Goal: Use online tool/utility: Utilize a website feature to perform a specific function

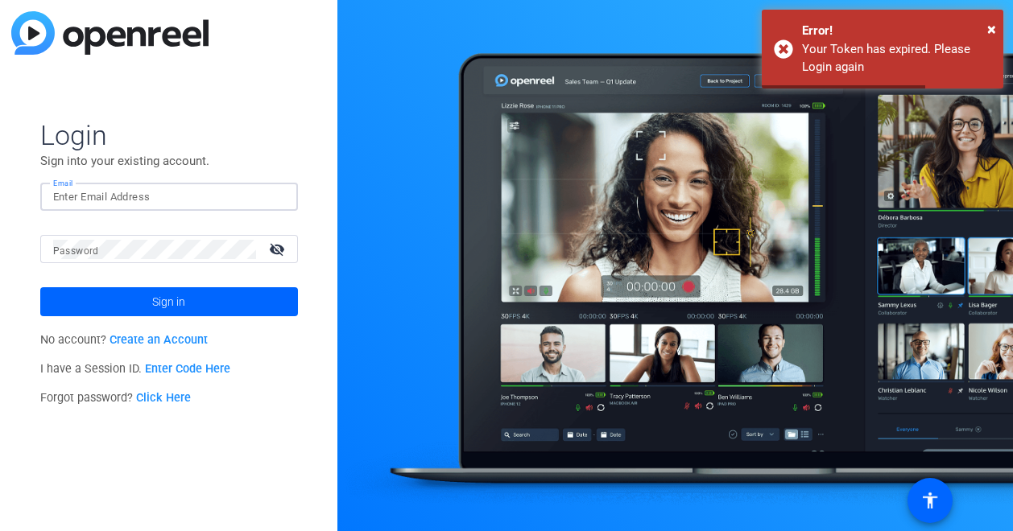
click at [132, 197] on input "Email" at bounding box center [169, 197] width 232 height 19
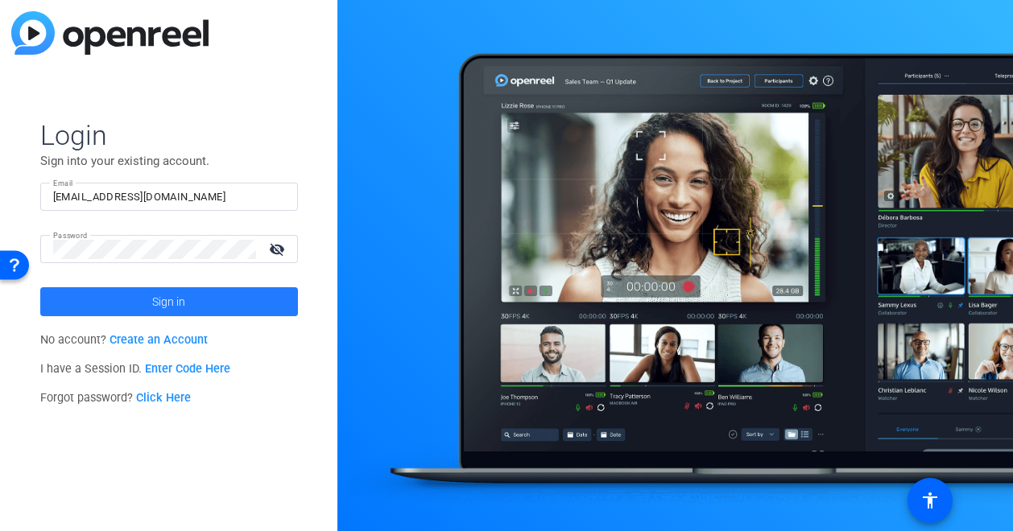
click at [172, 296] on span "Sign in" at bounding box center [168, 302] width 33 height 40
click at [211, 297] on span at bounding box center [169, 302] width 258 height 39
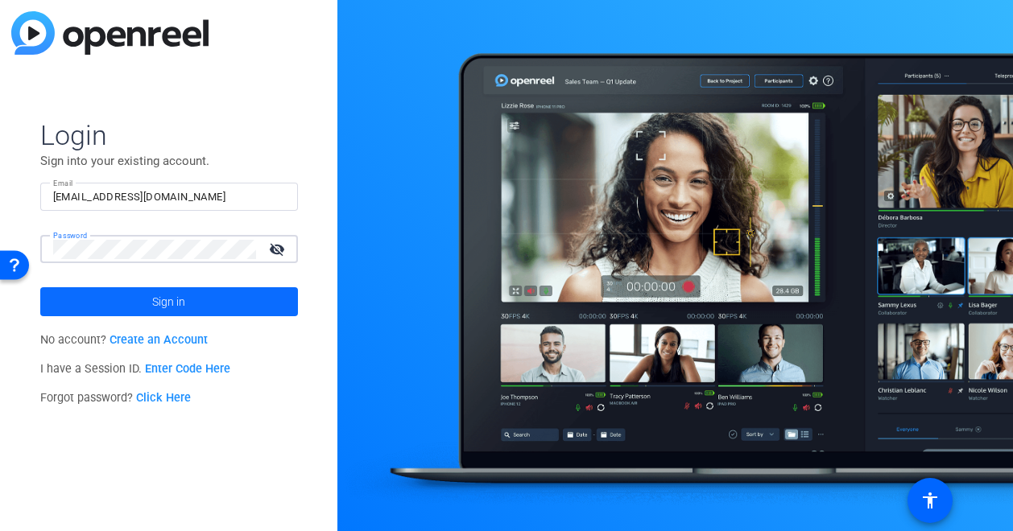
click at [179, 295] on span "Sign in" at bounding box center [168, 302] width 33 height 40
click at [201, 238] on div at bounding box center [154, 249] width 203 height 28
click at [40, 287] on button "Sign in" at bounding box center [169, 301] width 258 height 29
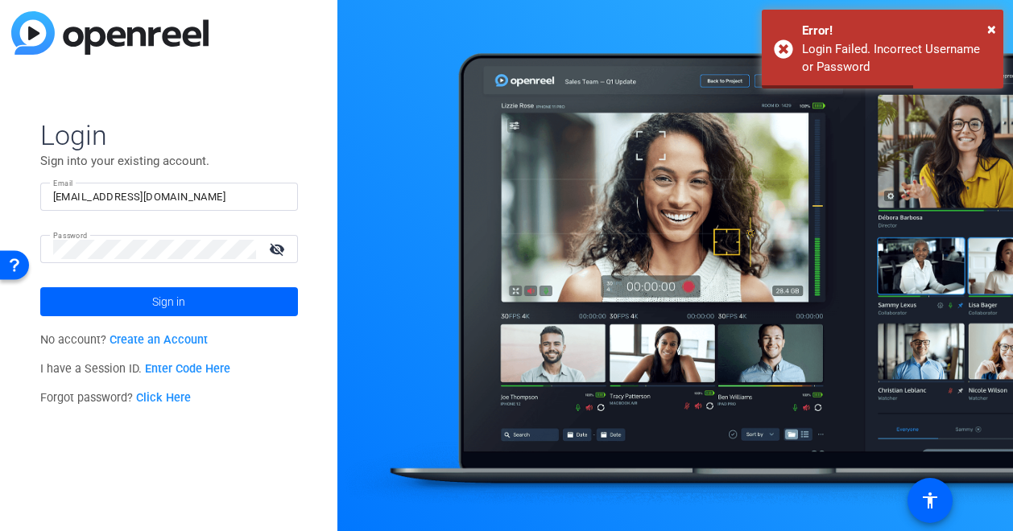
click at [283, 245] on mat-icon "visibility_off" at bounding box center [278, 249] width 39 height 23
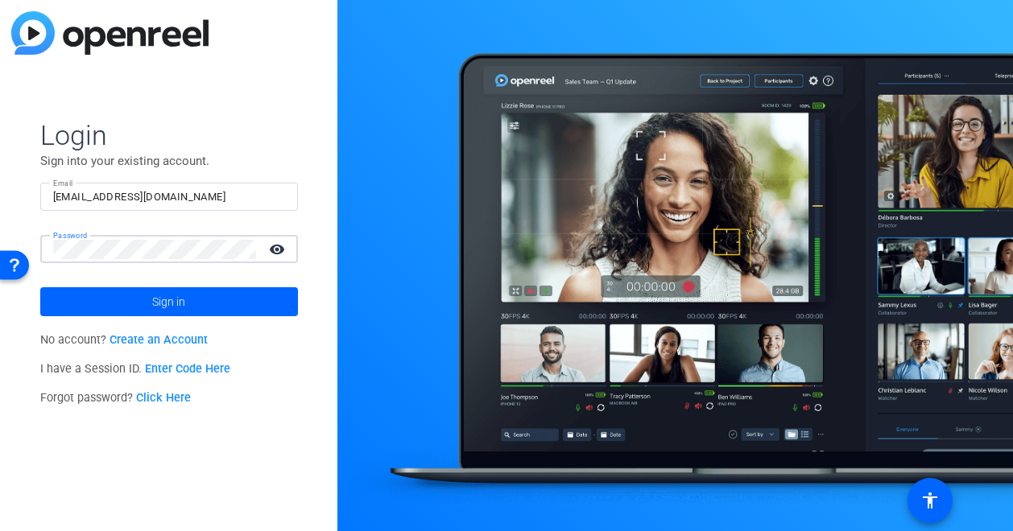
click at [209, 195] on input "[EMAIL_ADDRESS][DOMAIN_NAME]" at bounding box center [169, 197] width 232 height 19
click at [194, 200] on input "[EMAIL_ADDRESS][DOMAIN_NAME]" at bounding box center [169, 197] width 232 height 19
click at [194, 196] on input "[EMAIL_ADDRESS][DOMAIN_NAME]" at bounding box center [169, 197] width 232 height 19
drag, startPoint x: 195, startPoint y: 194, endPoint x: 12, endPoint y: 188, distance: 182.9
click at [12, 188] on div "Login Sign into your existing account. Email [EMAIL_ADDRESS][DOMAIN_NAME] Passw…" at bounding box center [168, 265] width 337 height 531
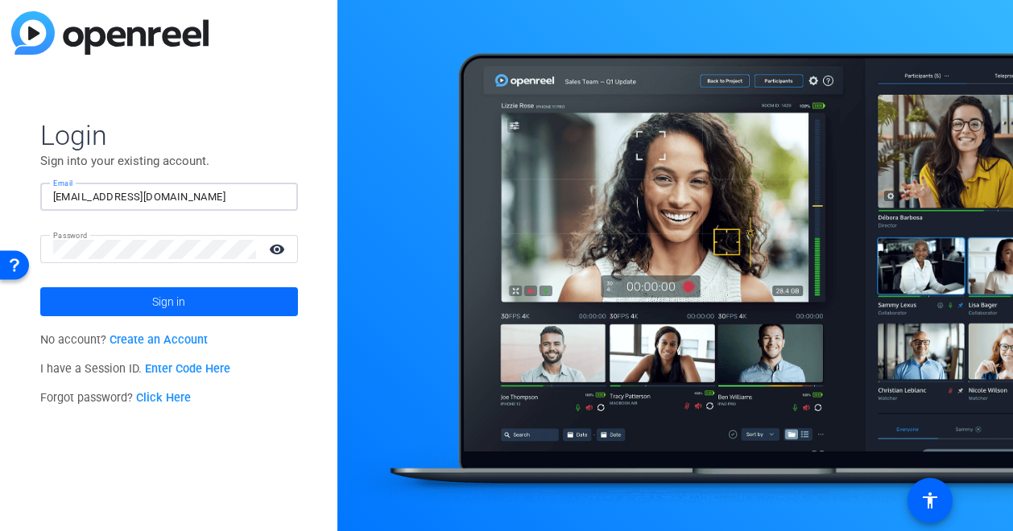
type input "[EMAIL_ADDRESS][DOMAIN_NAME]"
click at [77, 287] on span at bounding box center [169, 302] width 258 height 39
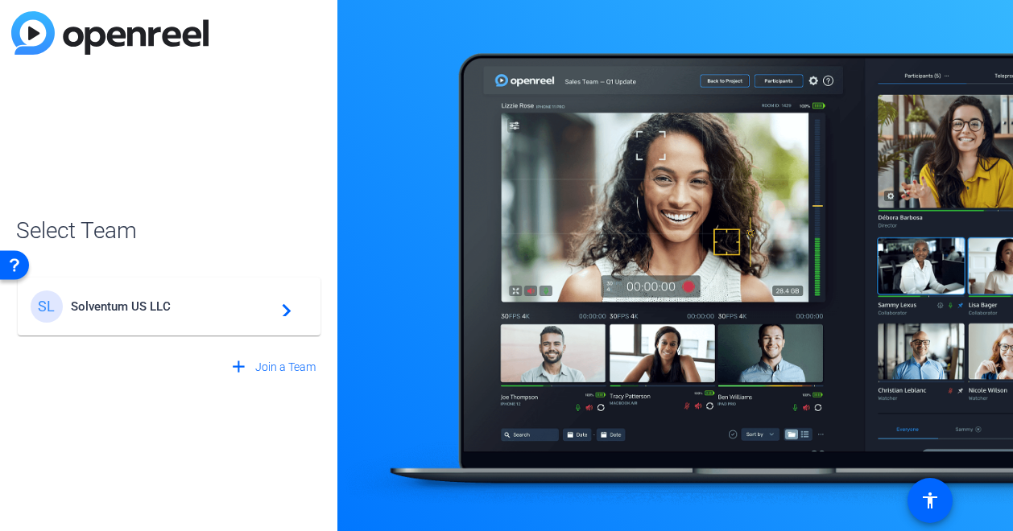
click at [298, 305] on div "SL Solventum US LLC navigate_next" at bounding box center [169, 307] width 277 height 32
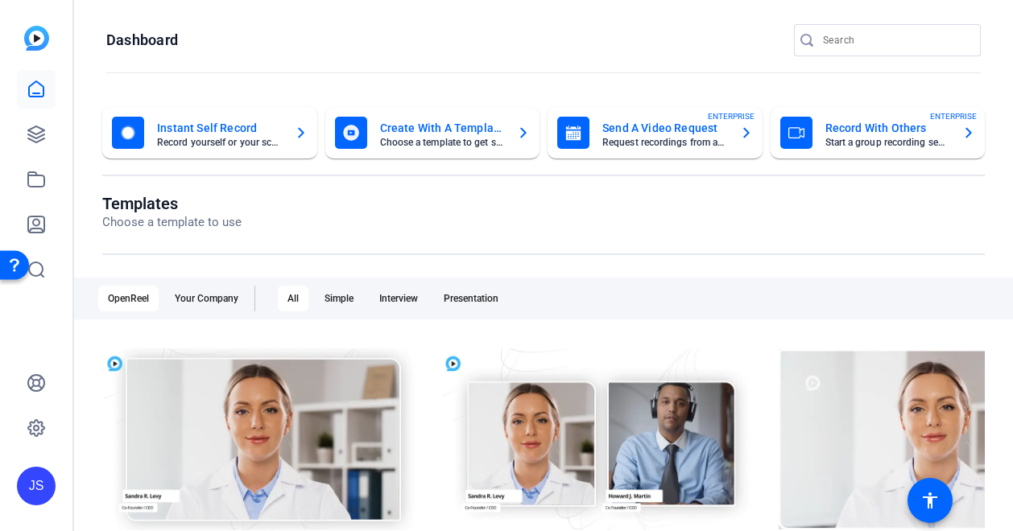
click at [200, 117] on div "Instant Self Record Record yourself or your screen" at bounding box center [210, 133] width 196 height 32
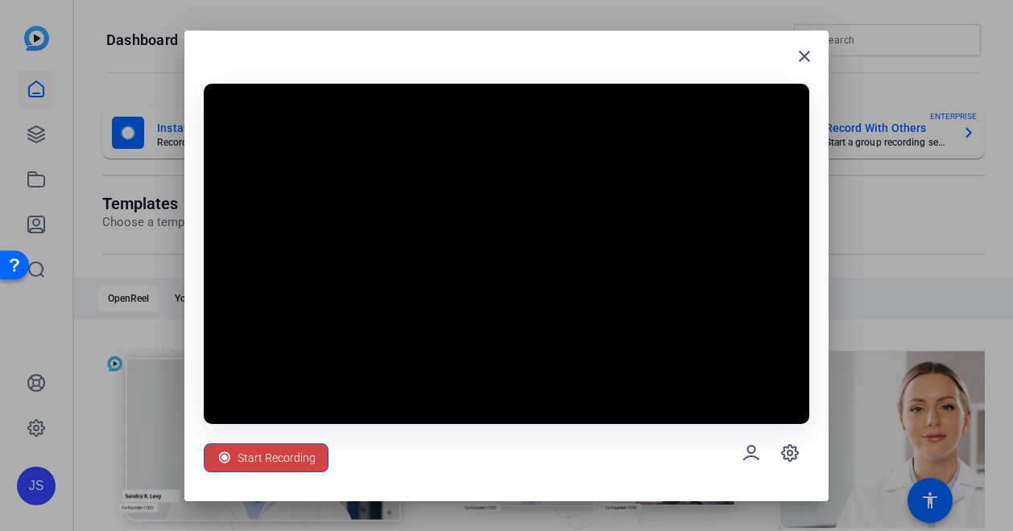
click at [93, 487] on div at bounding box center [506, 265] width 1013 height 531
click at [290, 454] on span "Start Recording" at bounding box center [277, 458] width 78 height 31
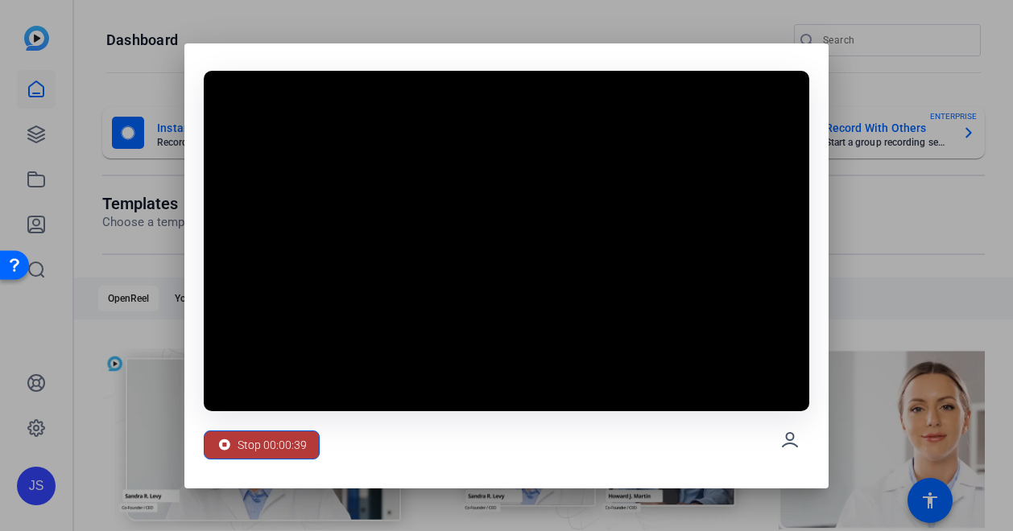
click at [305, 451] on button "Stop 00:00:39" at bounding box center [262, 445] width 116 height 29
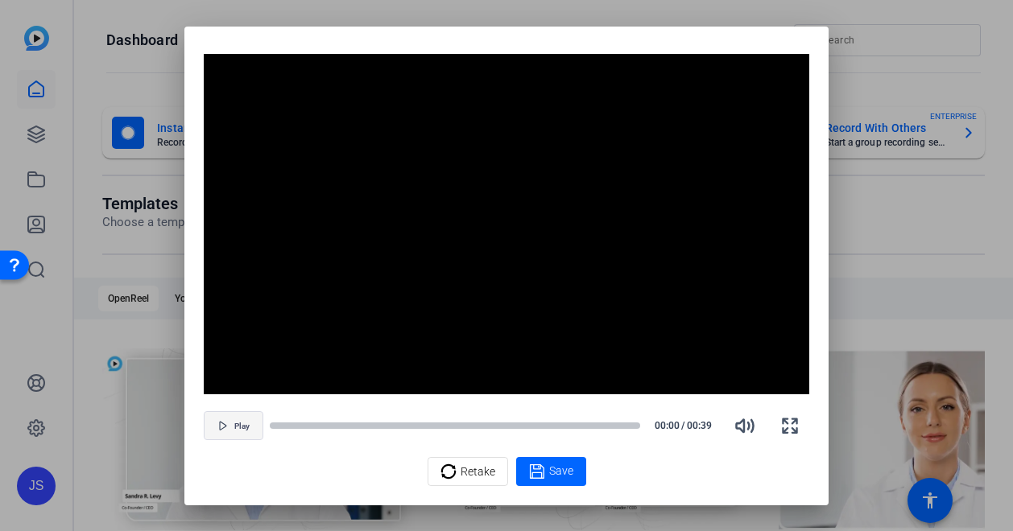
click at [241, 416] on button "Play" at bounding box center [234, 425] width 60 height 29
drag, startPoint x: 319, startPoint y: 425, endPoint x: 269, endPoint y: 424, distance: 49.9
click at [270, 424] on div at bounding box center [455, 425] width 370 height 11
click at [477, 469] on span "Retake" at bounding box center [478, 472] width 35 height 31
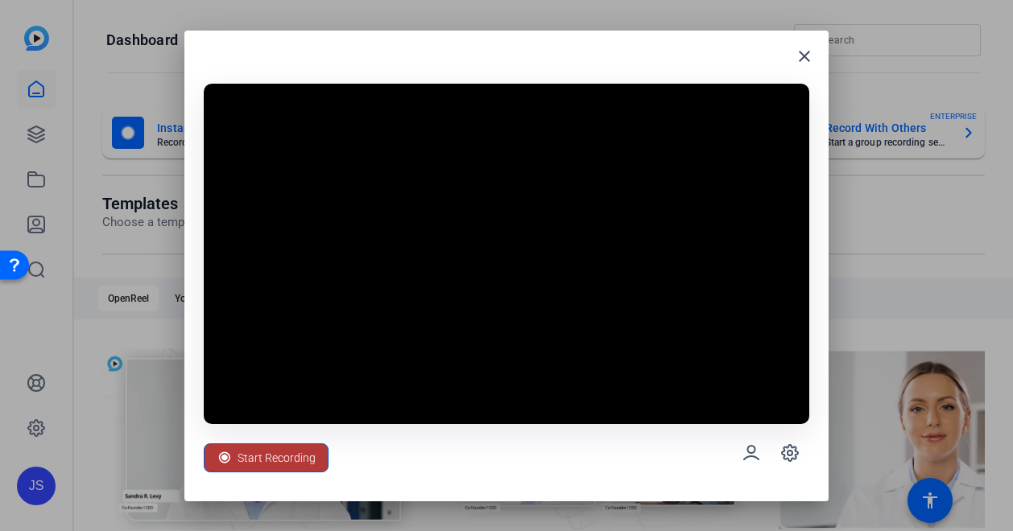
click at [279, 456] on span "Start Recording" at bounding box center [277, 458] width 78 height 31
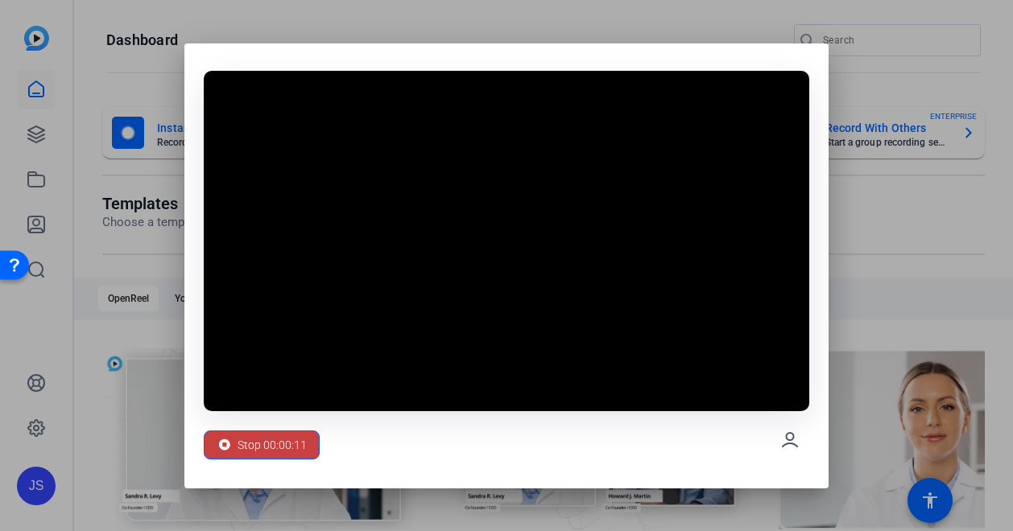
click at [303, 449] on span "Stop 00:00:11" at bounding box center [272, 445] width 69 height 31
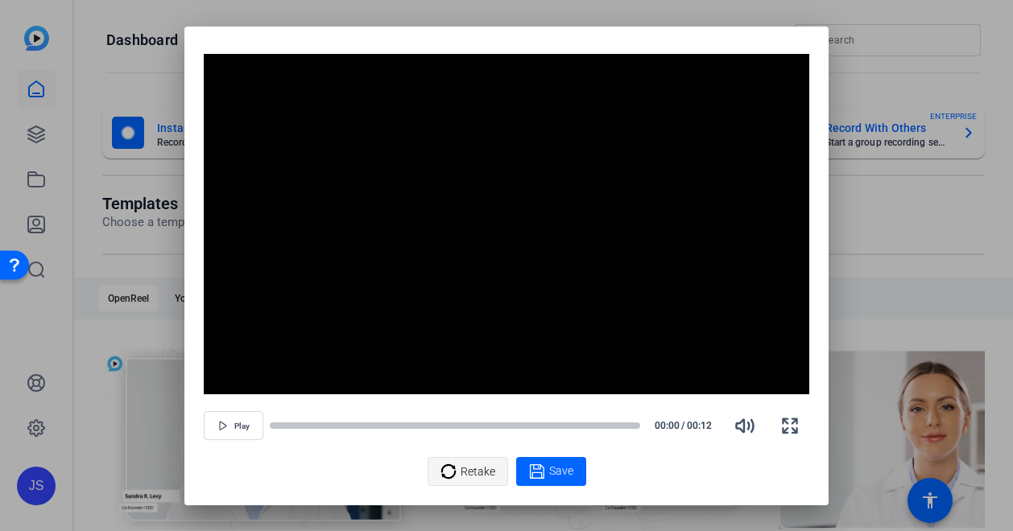
click at [457, 469] on div "Retake" at bounding box center [467, 472] width 55 height 31
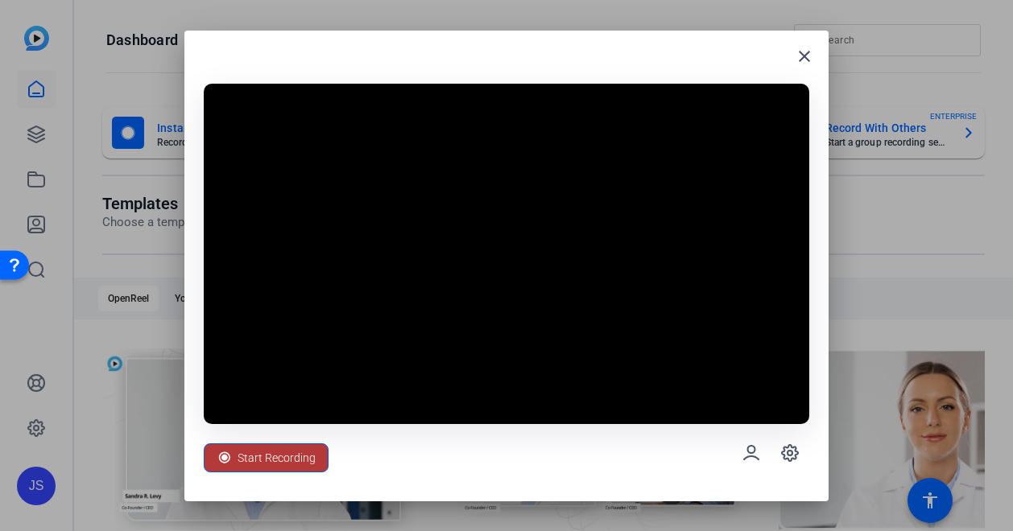
click at [278, 456] on span "Start Recording" at bounding box center [277, 458] width 78 height 31
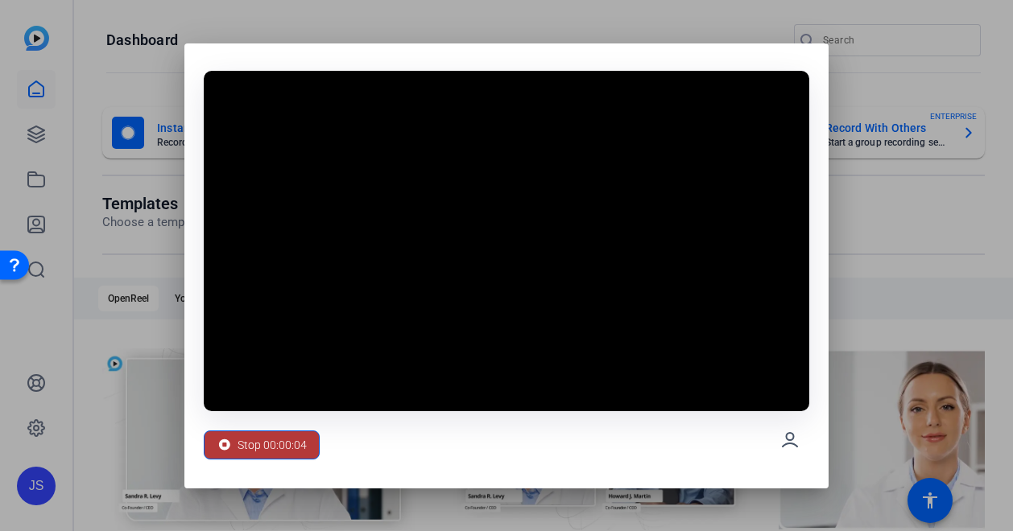
click at [303, 444] on span "Stop 00:00:04" at bounding box center [272, 445] width 69 height 31
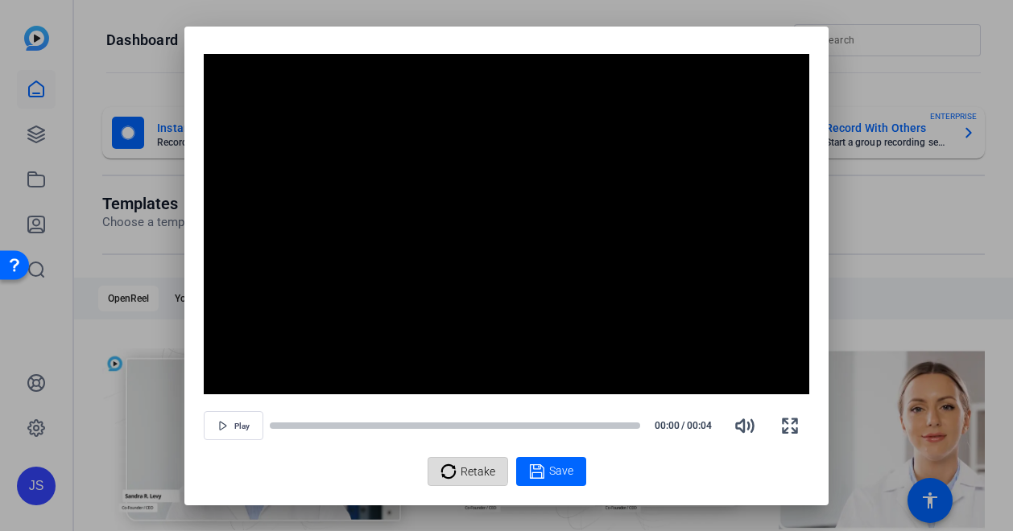
click at [467, 466] on span "Retake" at bounding box center [478, 472] width 35 height 31
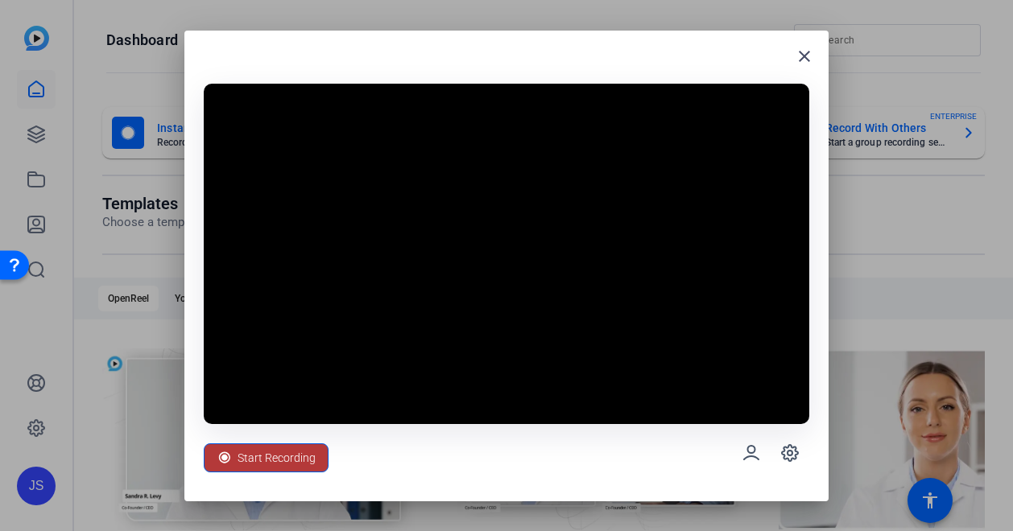
click at [274, 458] on span "Start Recording" at bounding box center [277, 458] width 78 height 31
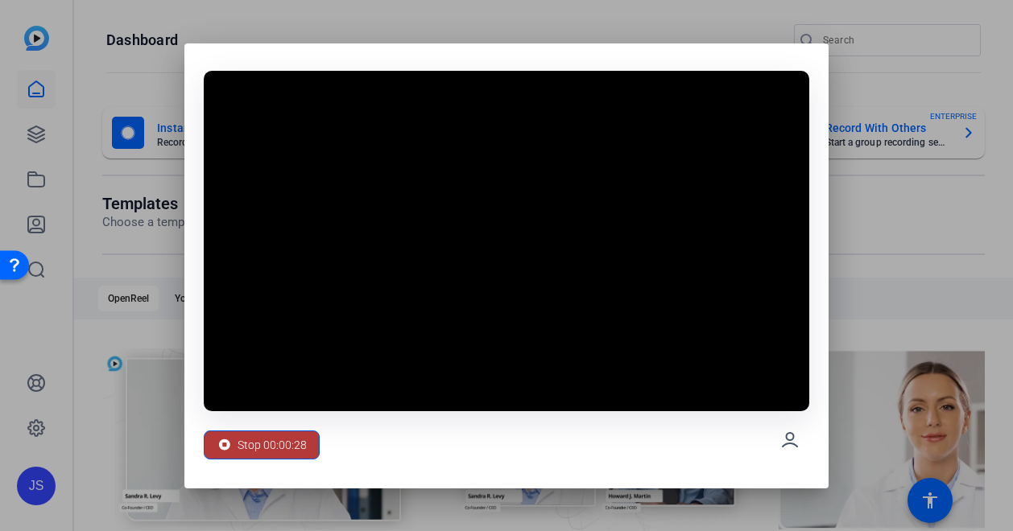
click at [293, 442] on span "Stop 00:00:28" at bounding box center [272, 445] width 69 height 31
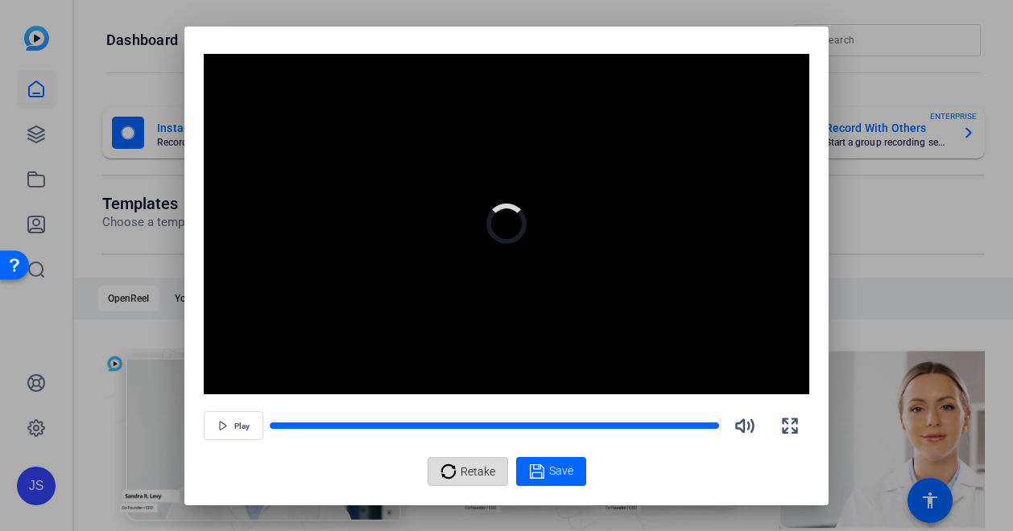
click at [451, 465] on icon at bounding box center [447, 471] width 14 height 14
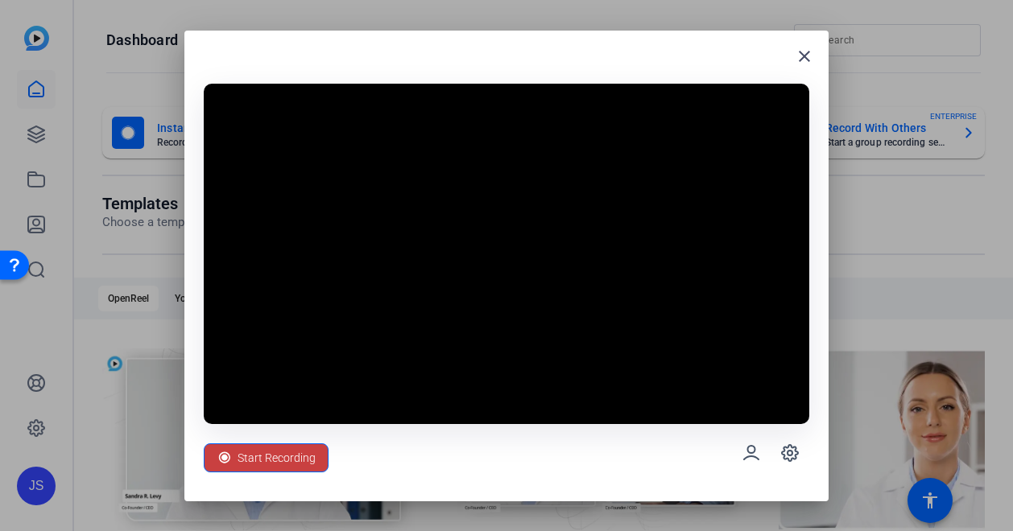
click at [287, 454] on span "Start Recording" at bounding box center [277, 458] width 78 height 31
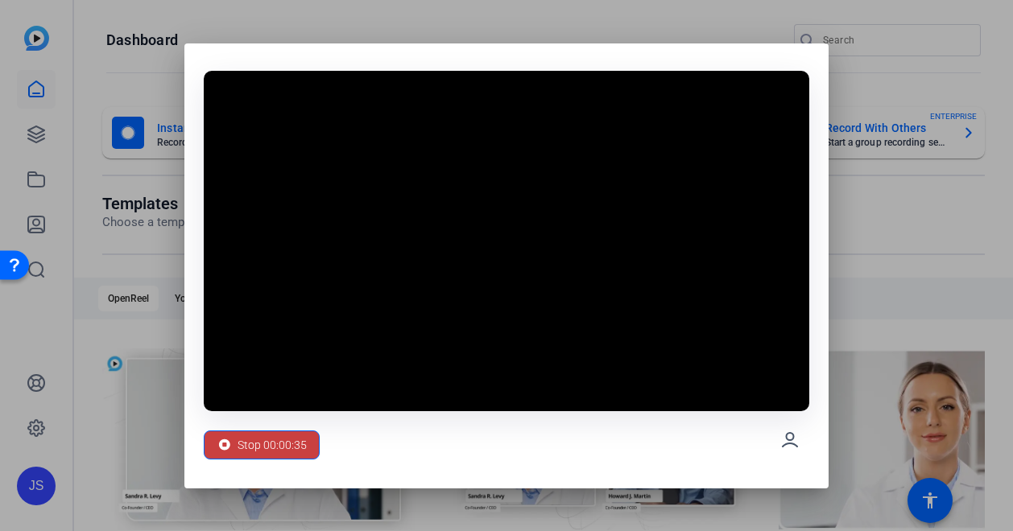
click at [261, 439] on span "Stop 00:00:35" at bounding box center [272, 445] width 69 height 31
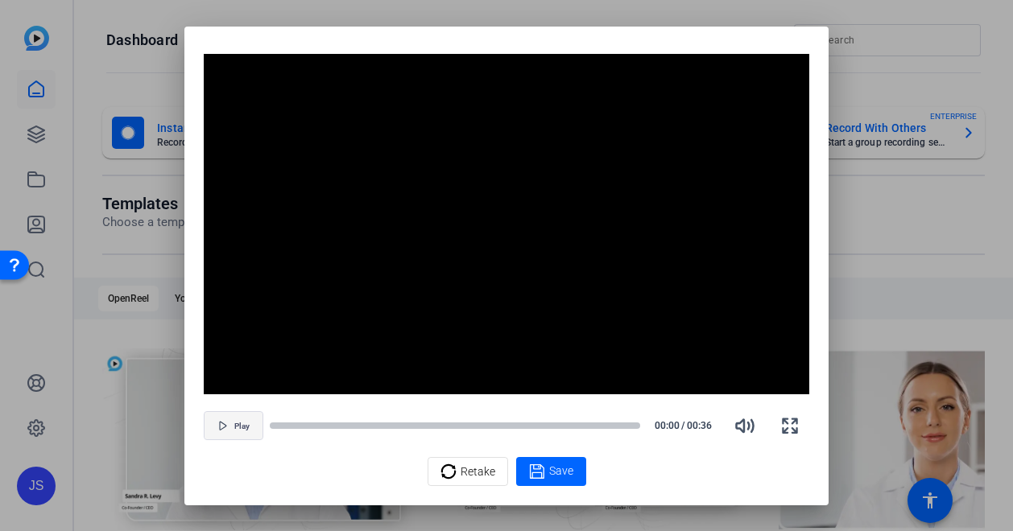
click at [229, 428] on span "button" at bounding box center [234, 426] width 58 height 39
click at [240, 436] on span "button" at bounding box center [234, 426] width 58 height 39
click at [260, 425] on div "Play 00:03 / 00:36" at bounding box center [507, 426] width 606 height 39
click at [234, 424] on span "Play" at bounding box center [241, 427] width 15 height 10
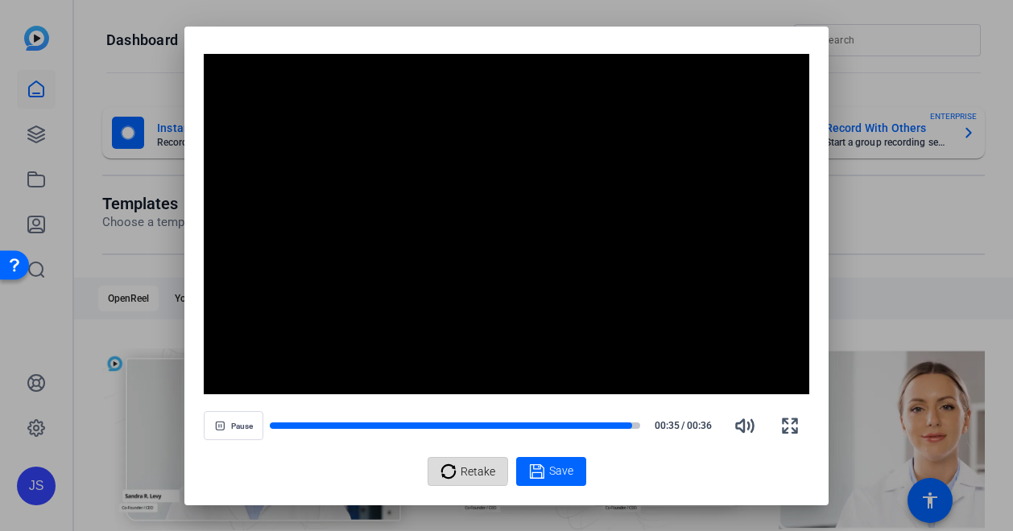
click at [445, 466] on icon at bounding box center [448, 471] width 16 height 19
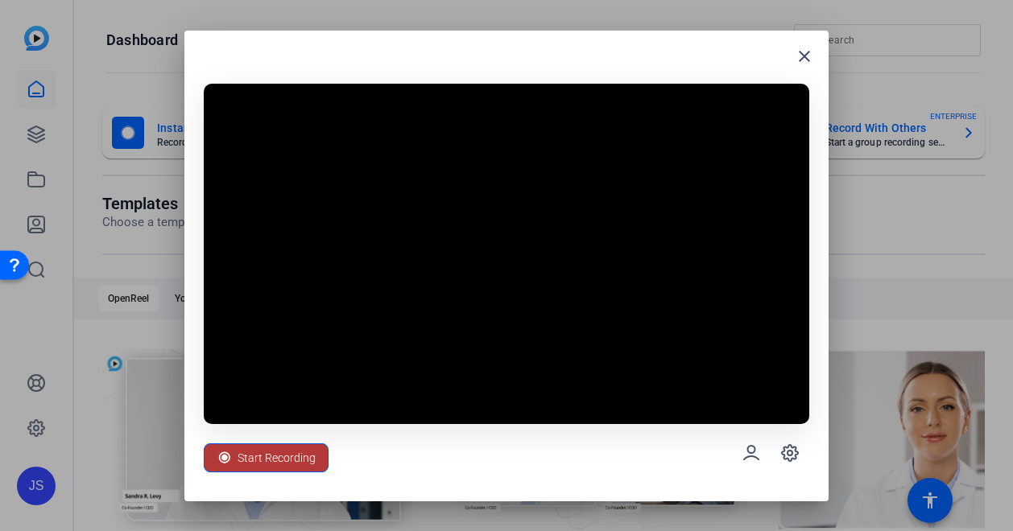
click at [283, 452] on span "Start Recording" at bounding box center [277, 458] width 78 height 31
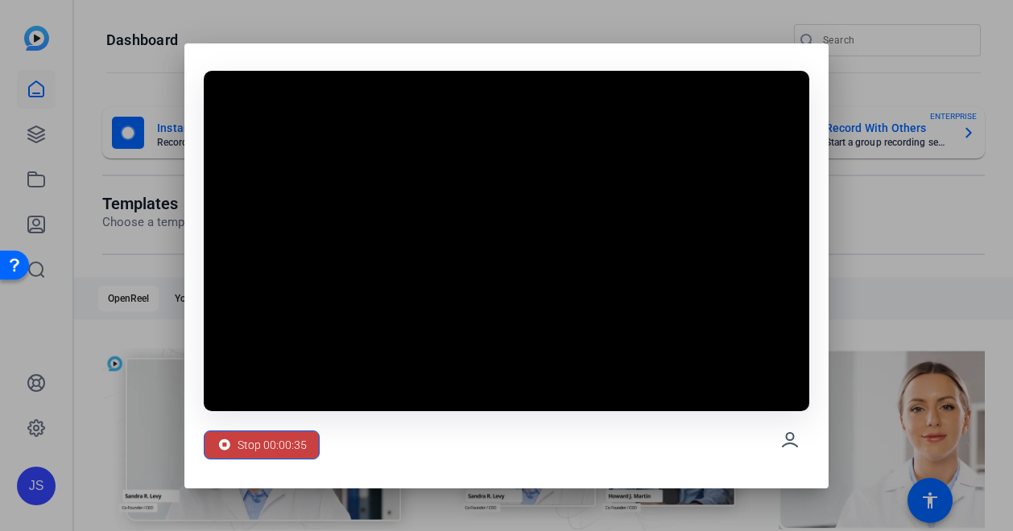
click at [300, 440] on span "Stop 00:00:35" at bounding box center [272, 445] width 69 height 31
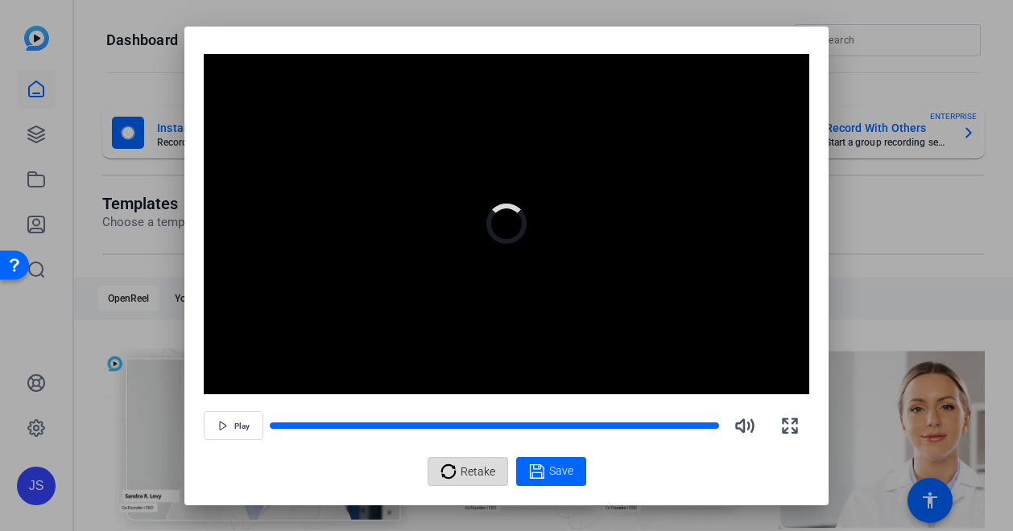
click at [483, 474] on span "Retake" at bounding box center [478, 472] width 35 height 31
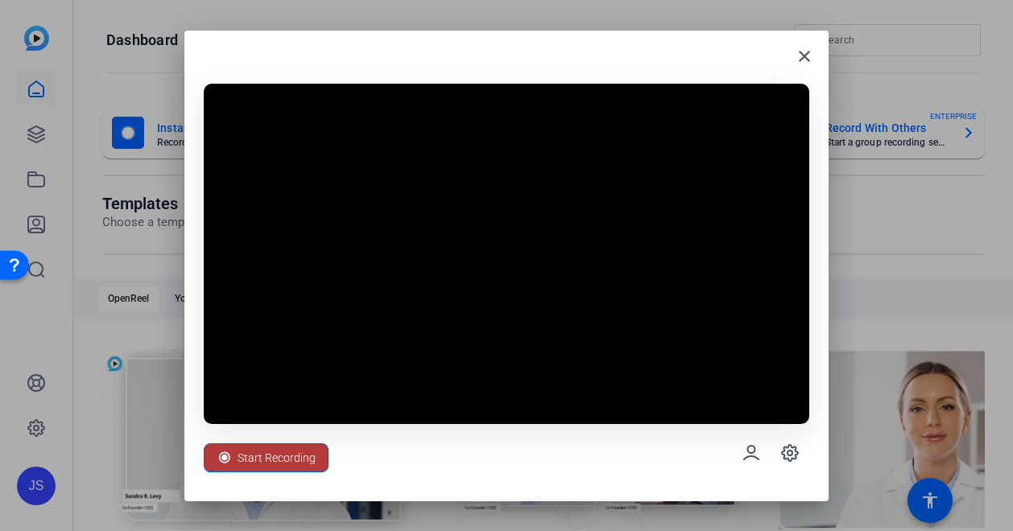
click at [280, 453] on span "Start Recording" at bounding box center [277, 458] width 78 height 31
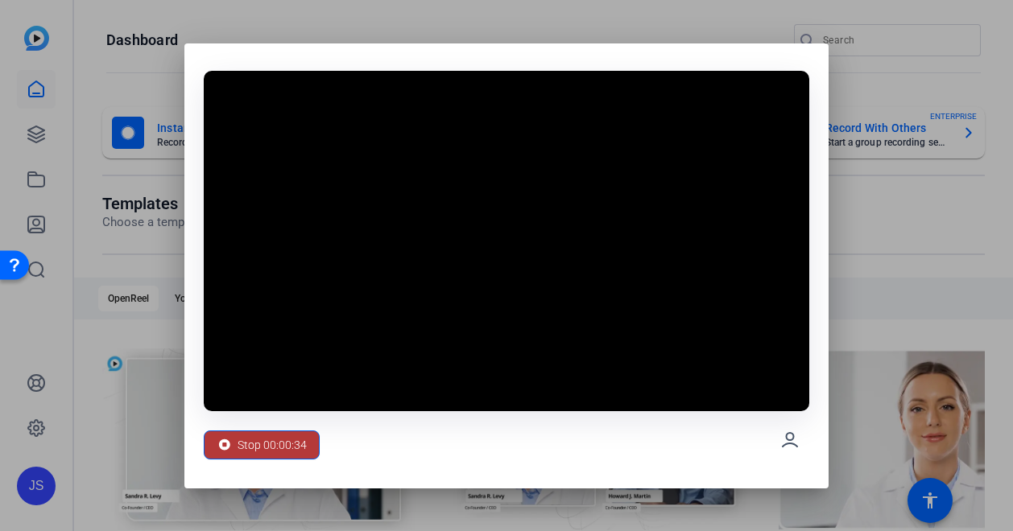
click at [254, 450] on span "Stop 00:00:34" at bounding box center [272, 445] width 69 height 31
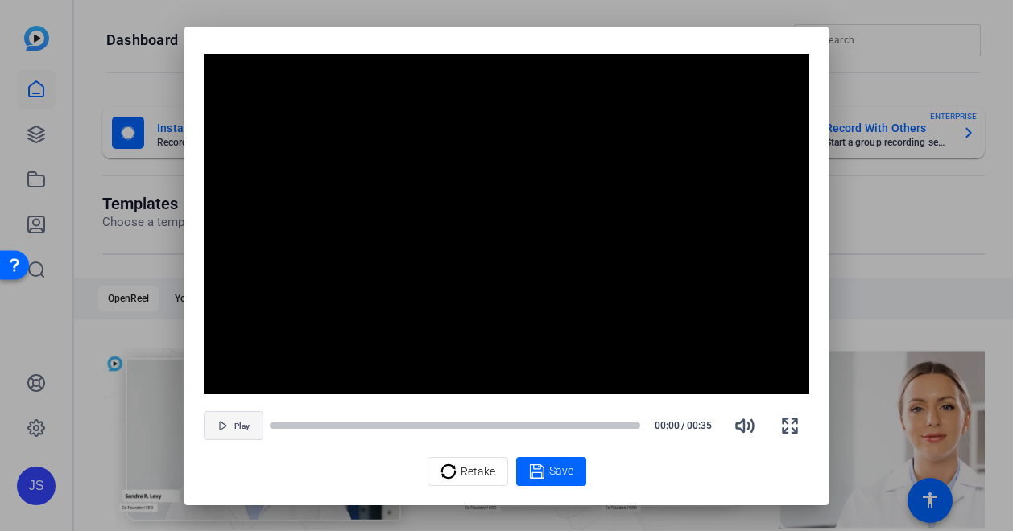
click at [249, 428] on span "Play" at bounding box center [241, 427] width 15 height 10
click at [464, 466] on span "Retake" at bounding box center [478, 472] width 35 height 31
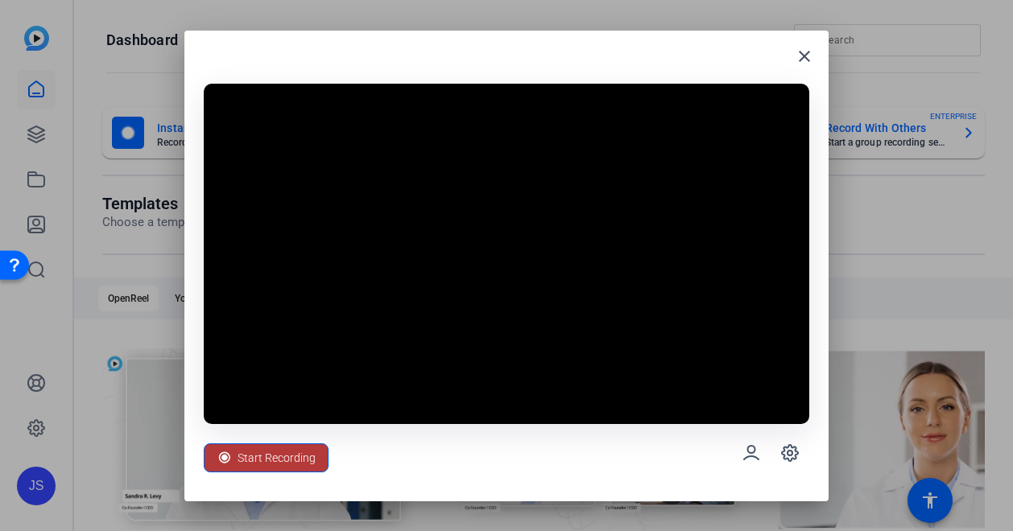
click at [288, 447] on span "Start Recording" at bounding box center [277, 458] width 78 height 31
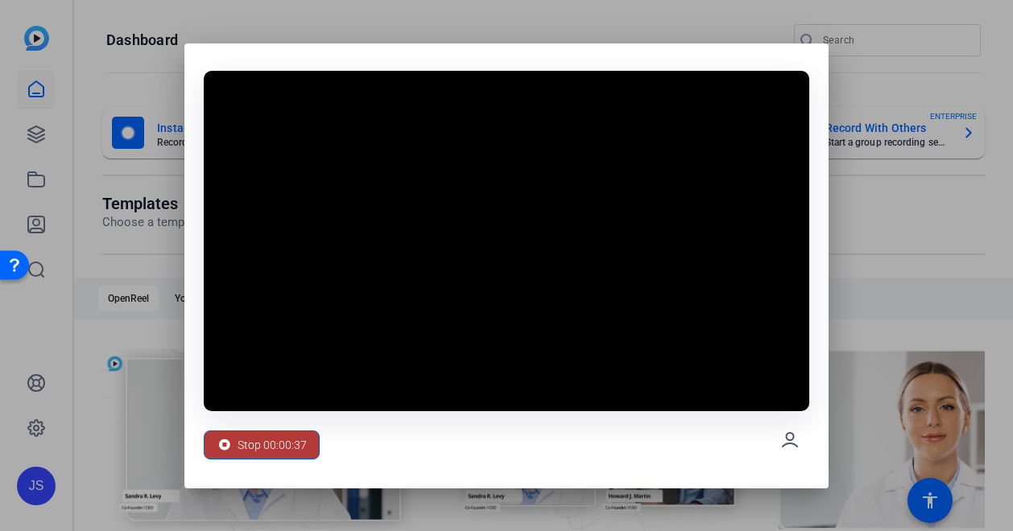
click at [287, 445] on span "Stop 00:00:37" at bounding box center [272, 445] width 69 height 31
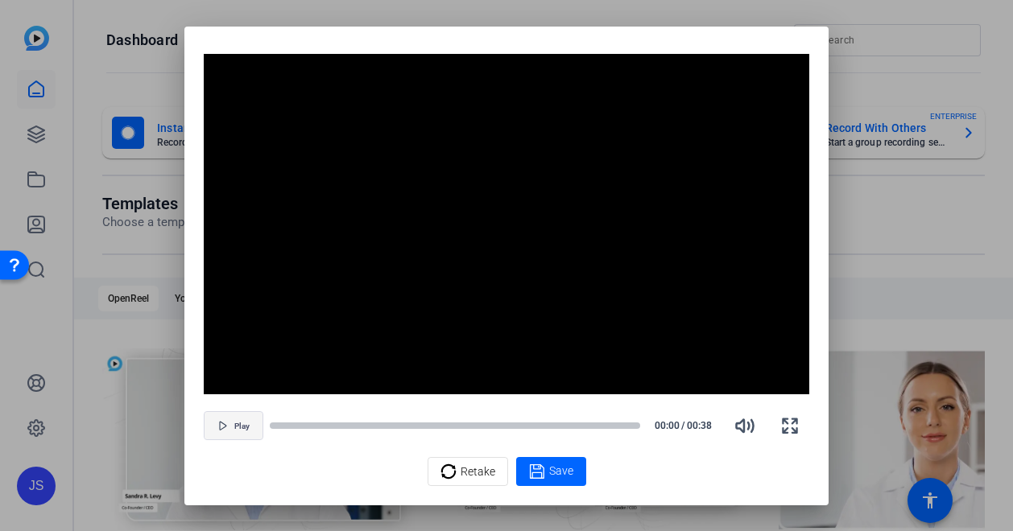
click at [232, 420] on span "button" at bounding box center [234, 426] width 58 height 39
click at [541, 470] on icon at bounding box center [537, 471] width 16 height 19
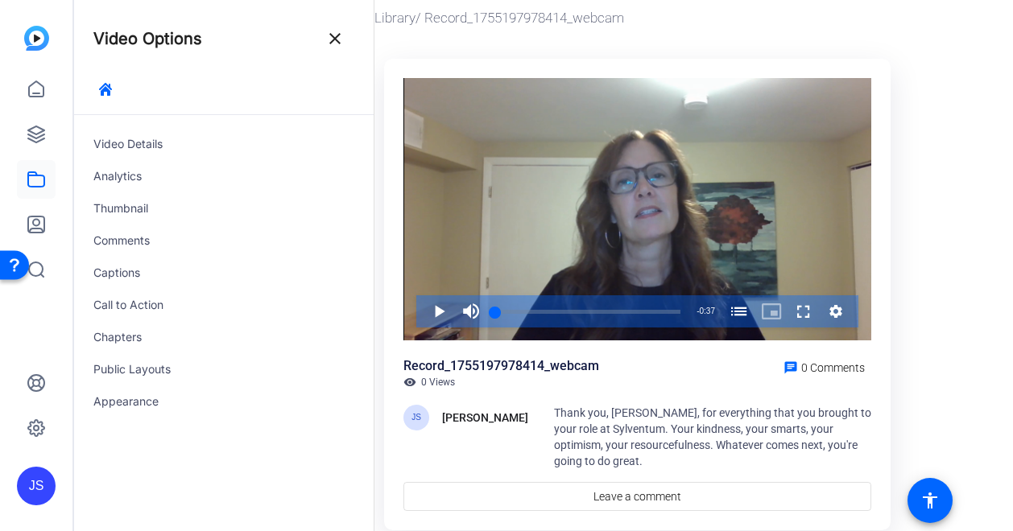
scroll to position [81, 0]
